Goal: Navigation & Orientation: Find specific page/section

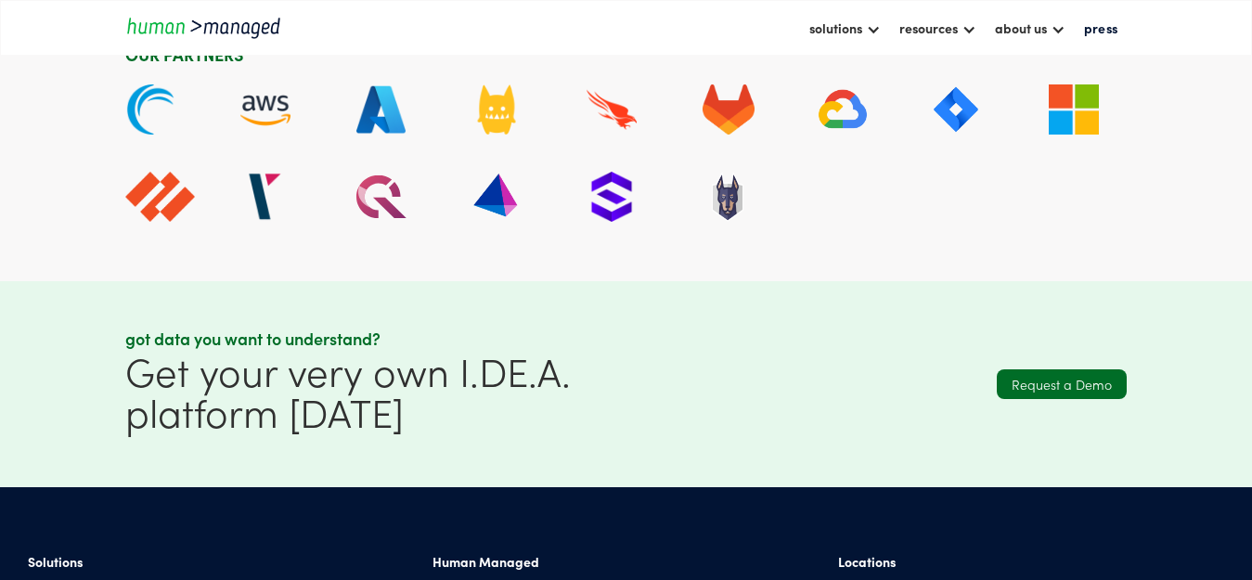
scroll to position [4341, 0]
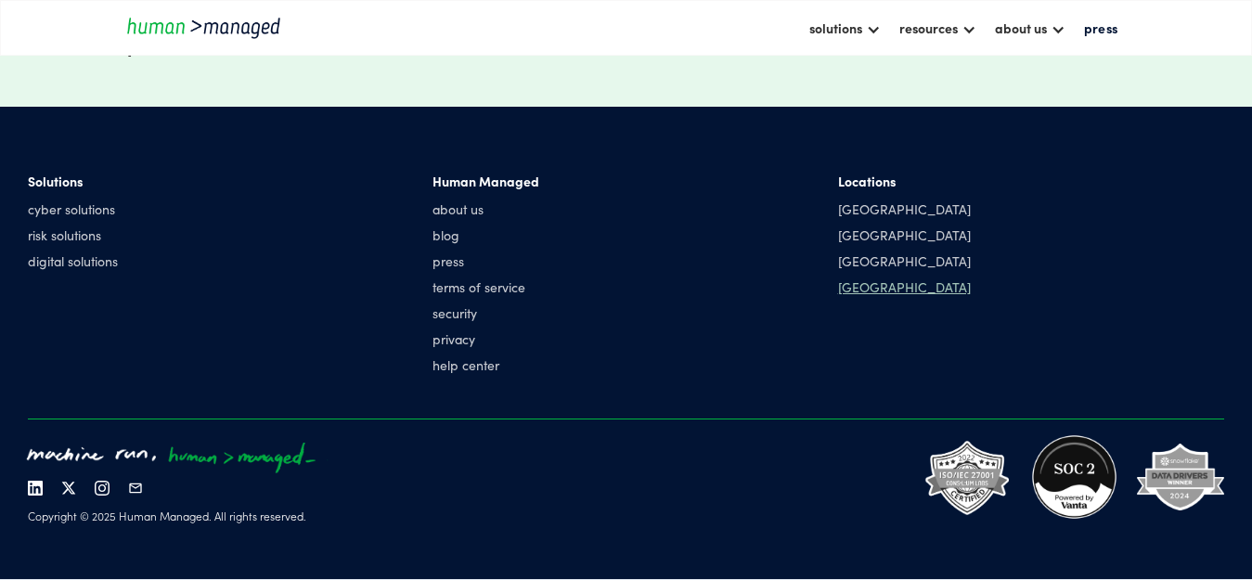
click at [873, 282] on div "[GEOGRAPHIC_DATA]" at bounding box center [904, 287] width 133 height 19
click at [873, 283] on div "[GEOGRAPHIC_DATA]" at bounding box center [904, 287] width 133 height 19
click at [864, 291] on div "[GEOGRAPHIC_DATA]" at bounding box center [904, 287] width 133 height 19
click at [851, 291] on div "[GEOGRAPHIC_DATA]" at bounding box center [904, 287] width 133 height 19
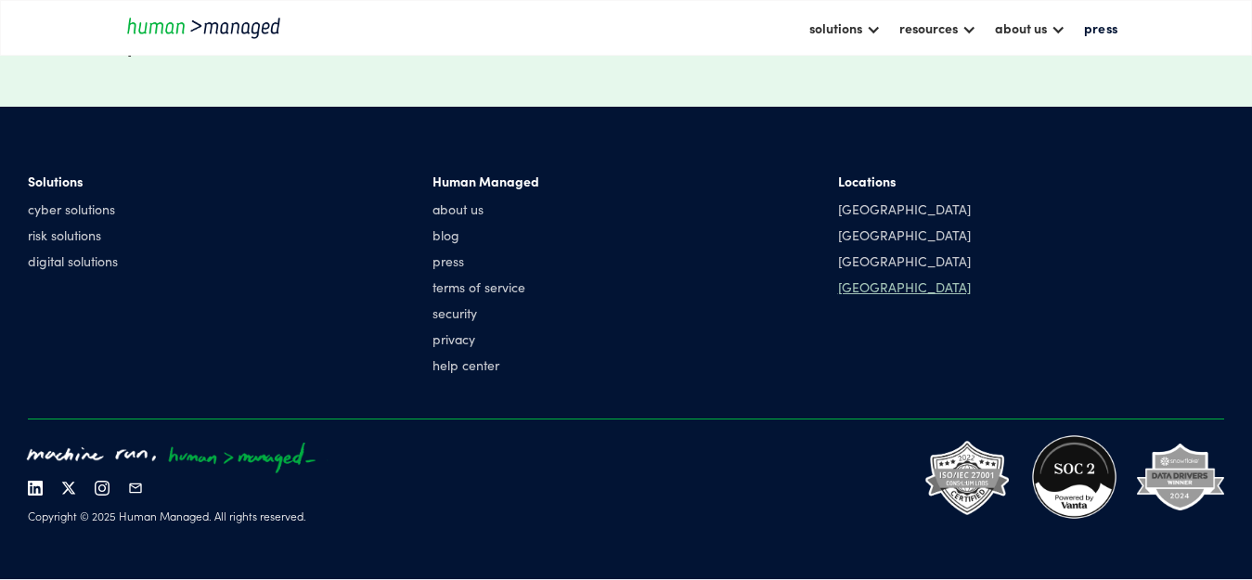
click at [878, 286] on div "[GEOGRAPHIC_DATA]" at bounding box center [904, 287] width 133 height 19
